Goal: Check status: Check status

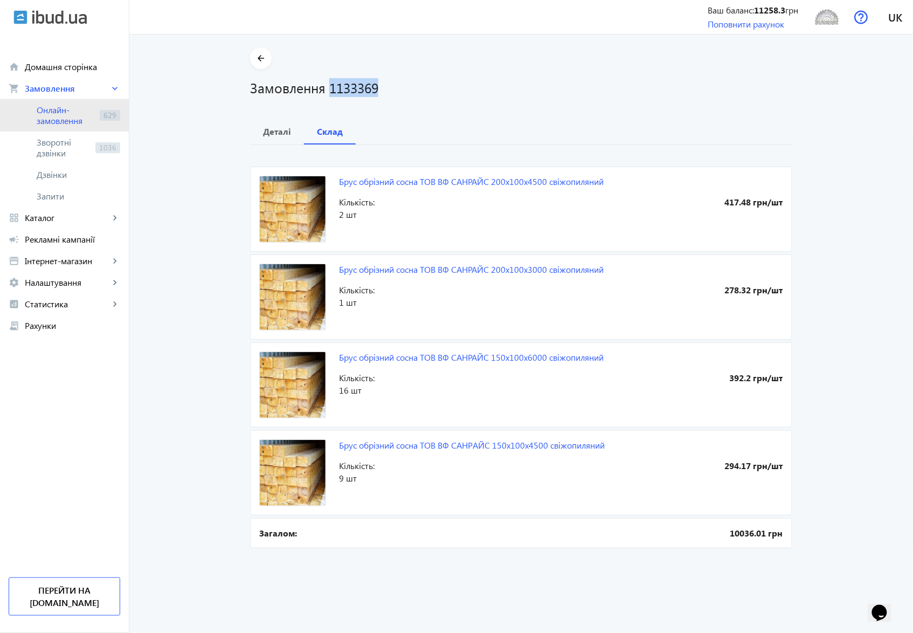
click at [59, 108] on span "Онлайн-замовлення" at bounding box center [66, 116] width 59 height 22
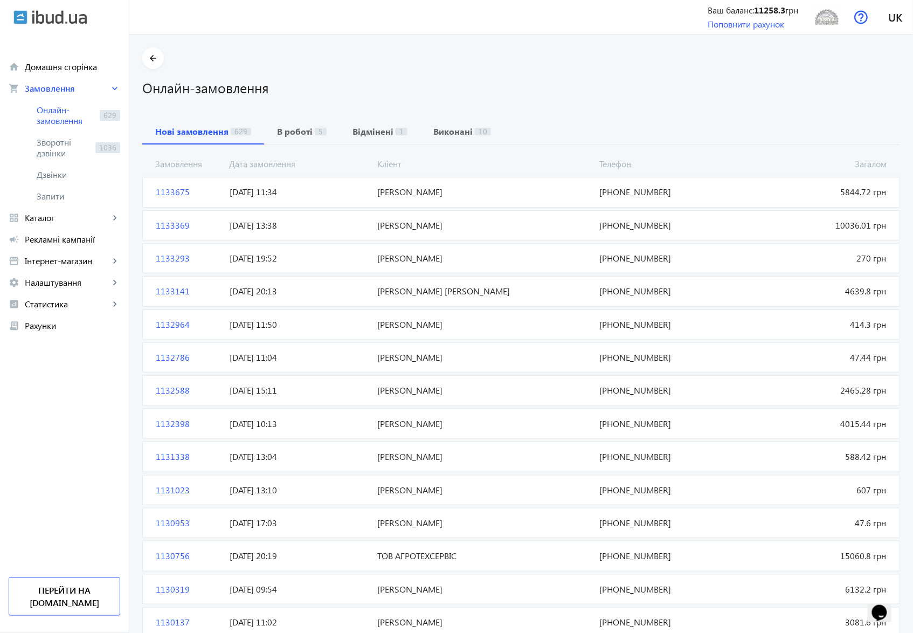
click at [166, 191] on span "1133675" at bounding box center [188, 192] width 74 height 12
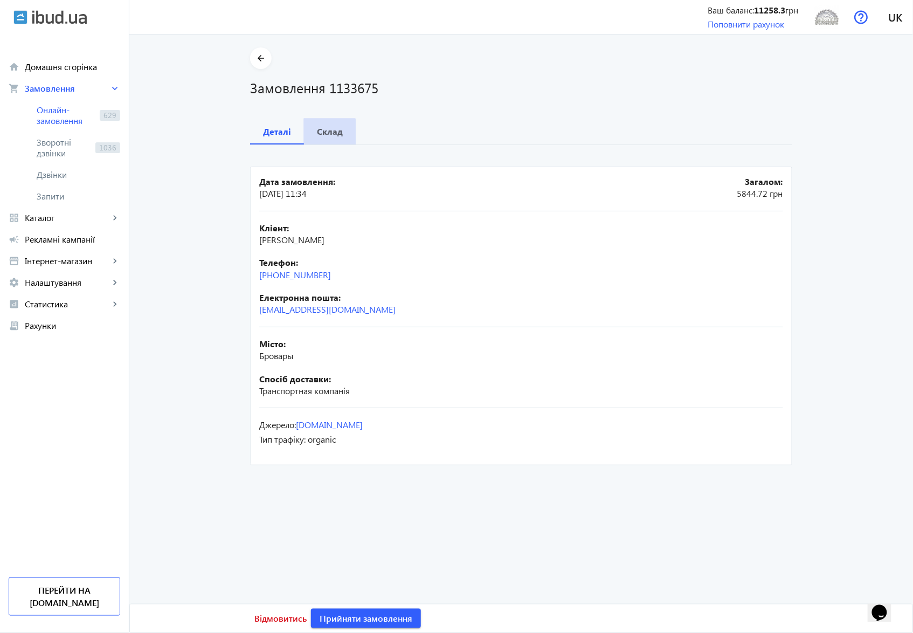
click at [326, 133] on b "Склад" at bounding box center [330, 131] width 26 height 9
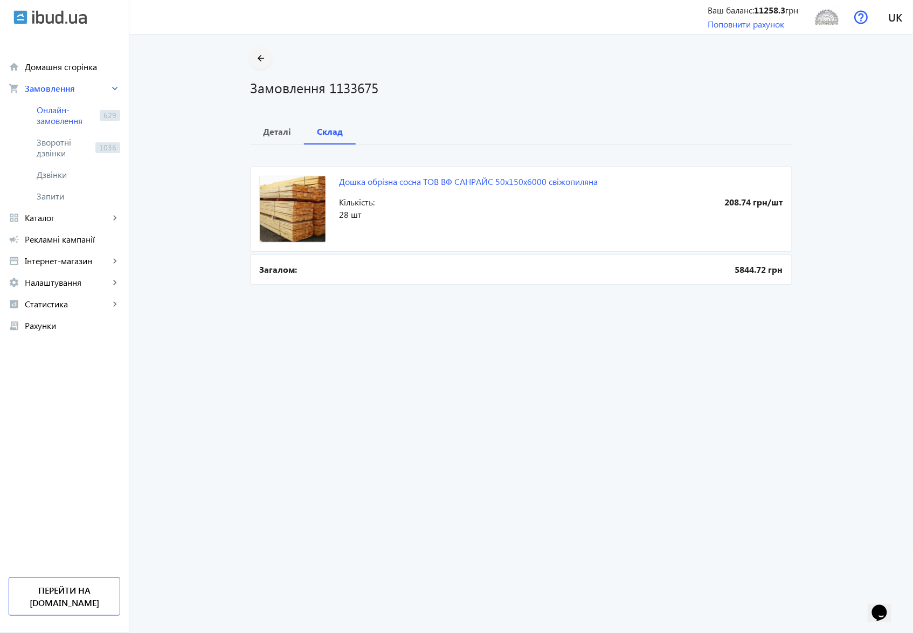
click at [256, 58] on mat-icon "arrow_back" at bounding box center [260, 58] width 13 height 13
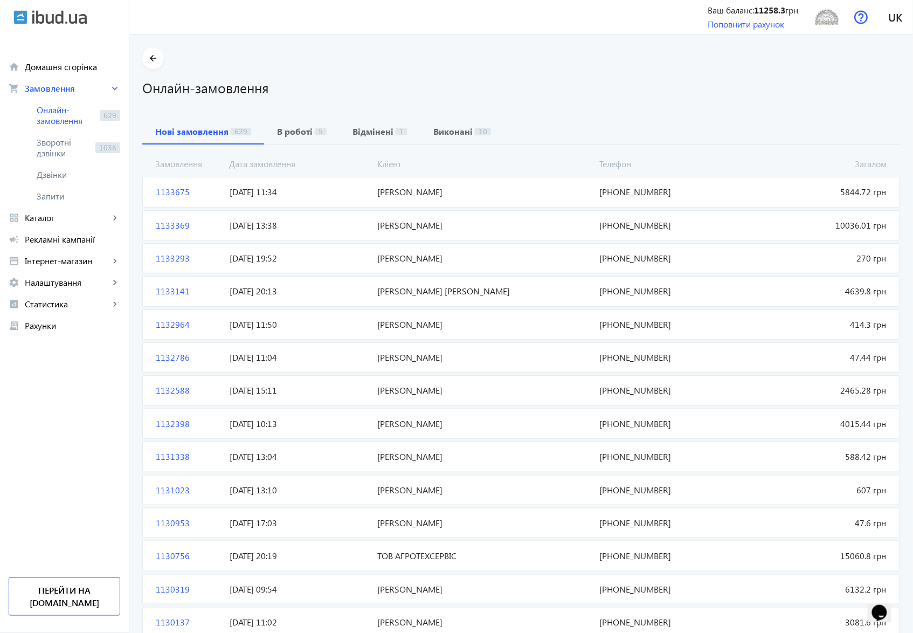
click at [162, 190] on span "1133675" at bounding box center [188, 192] width 74 height 12
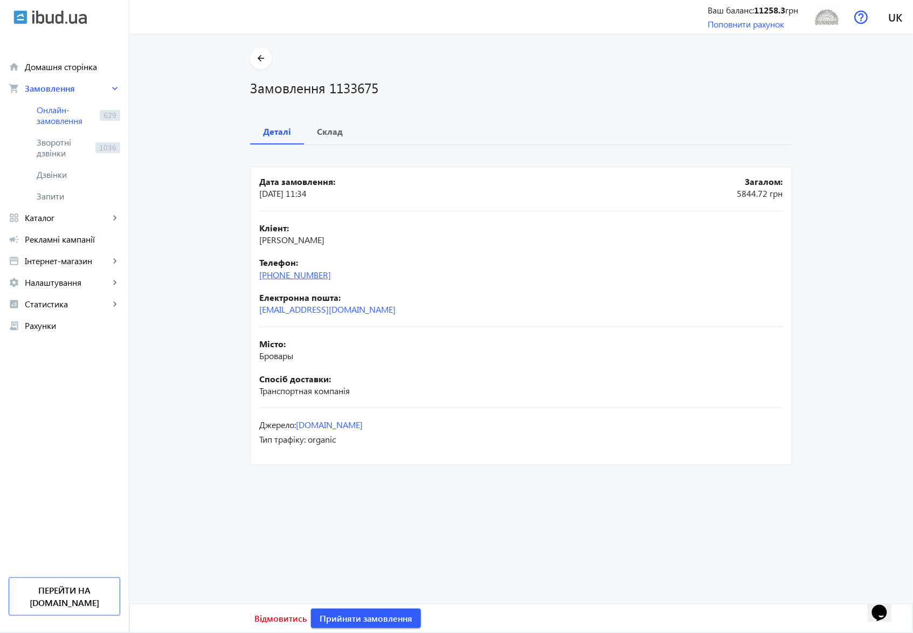
drag, startPoint x: 341, startPoint y: 275, endPoint x: 277, endPoint y: 274, distance: 64.7
click at [277, 274] on div "Телефон: [PHONE_NUMBER]" at bounding box center [521, 269] width 524 height 24
copy link "067) [PHONE_NUMBER]"
drag, startPoint x: 326, startPoint y: 84, endPoint x: 382, endPoint y: 87, distance: 55.6
click at [382, 87] on h1 "Замовлення 1133675" at bounding box center [521, 87] width 542 height 19
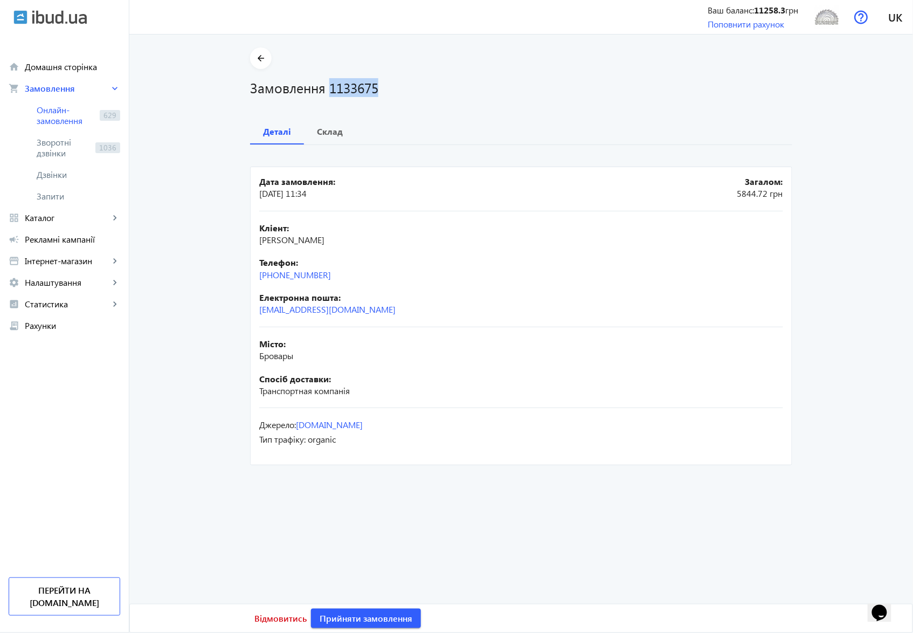
copy h1 "1133675"
drag, startPoint x: 323, startPoint y: 130, endPoint x: 342, endPoint y: 141, distance: 21.3
click at [323, 130] on b "Склад" at bounding box center [330, 131] width 26 height 9
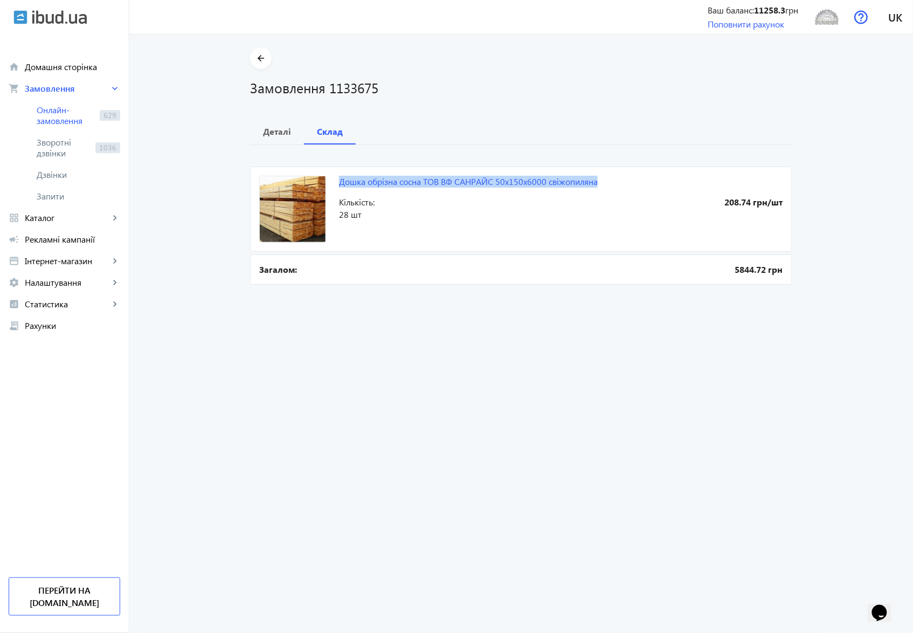
drag, startPoint x: 346, startPoint y: 181, endPoint x: 598, endPoint y: 180, distance: 251.7
click at [598, 180] on mat-card "Дошка обрізна сосна ТОВ ВФ CАНРAЙС 50х150х6000 свіжопиляна 208.74 грн/шт Кількі…" at bounding box center [521, 209] width 542 height 85
copy link "Дошка обрізна сосна ТОВ ВФ CАНРAЙС 50х150х6000 свіжопиляна"
click at [267, 132] on b "Деталі" at bounding box center [277, 131] width 28 height 9
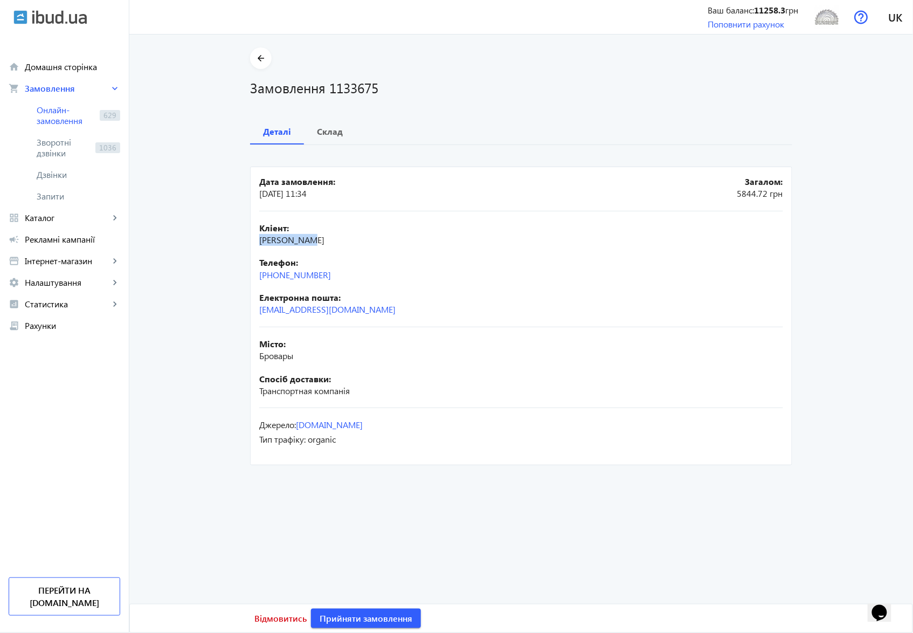
drag, startPoint x: 311, startPoint y: 240, endPoint x: 252, endPoint y: 238, distance: 58.8
click at [252, 238] on mat-card "Дата замовлення: [DATE] 11:34 Загалом: 5844.72 грн Кліент: [PERSON_NAME] Телефо…" at bounding box center [521, 316] width 542 height 299
copy span "[PERSON_NAME]"
drag, startPoint x: 296, startPoint y: 358, endPoint x: 256, endPoint y: 358, distance: 40.4
click at [259, 358] on div "Місто: Бровары" at bounding box center [521, 350] width 524 height 24
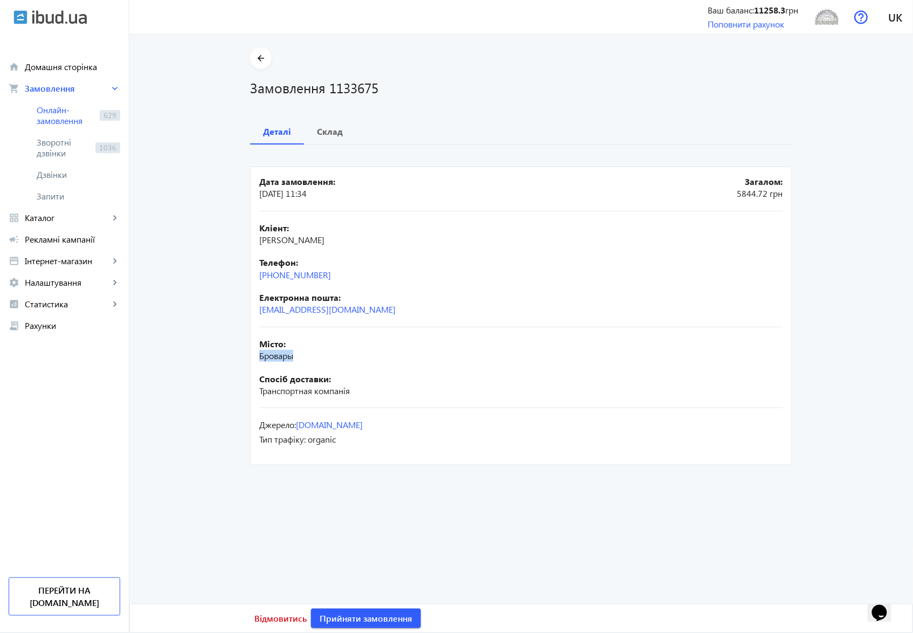
copy span "Бровары"
drag, startPoint x: 313, startPoint y: 240, endPoint x: 259, endPoint y: 239, distance: 53.9
click at [259, 239] on div "Кліент: [PERSON_NAME]" at bounding box center [521, 234] width 524 height 24
copy span "[PERSON_NAME]"
click at [53, 116] on span "Онлайн-замовлення" at bounding box center [66, 116] width 59 height 22
